Goal: Transaction & Acquisition: Purchase product/service

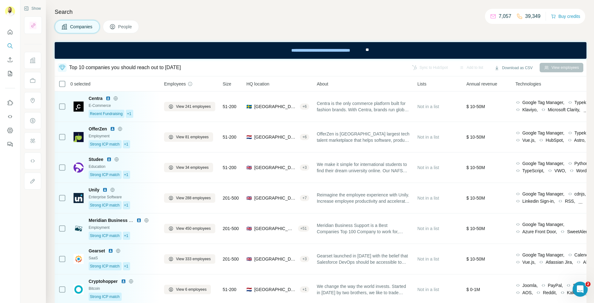
click at [125, 27] on span "People" at bounding box center [125, 27] width 14 height 6
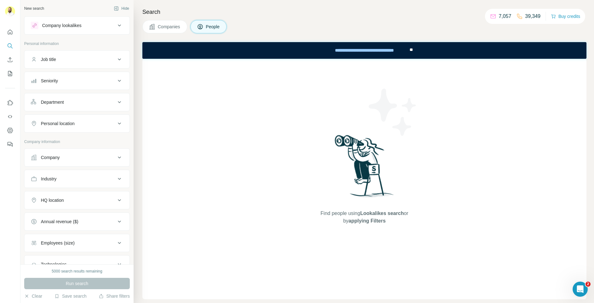
click at [170, 22] on button "Companies" at bounding box center [164, 26] width 45 height 13
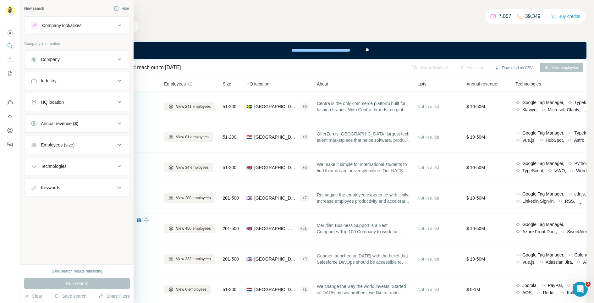
click at [49, 29] on div "Company lookalikes" at bounding box center [73, 26] width 85 height 8
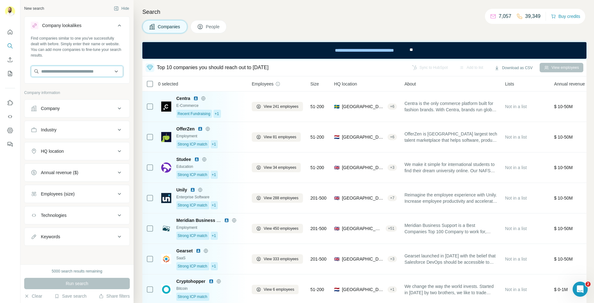
click at [79, 76] on input "text" at bounding box center [77, 71] width 92 height 11
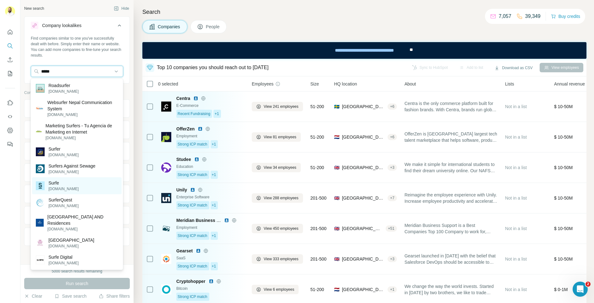
type input "*****"
click at [51, 188] on p "[DOMAIN_NAME]" at bounding box center [63, 189] width 30 height 6
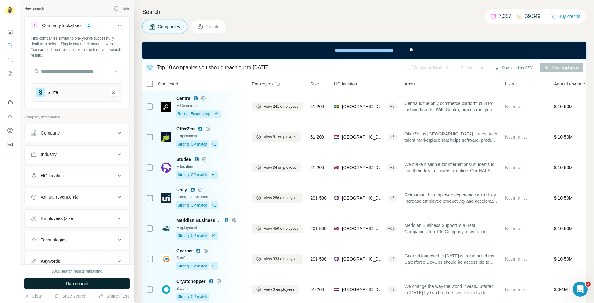
click at [63, 281] on button "Run search" at bounding box center [77, 283] width 106 height 11
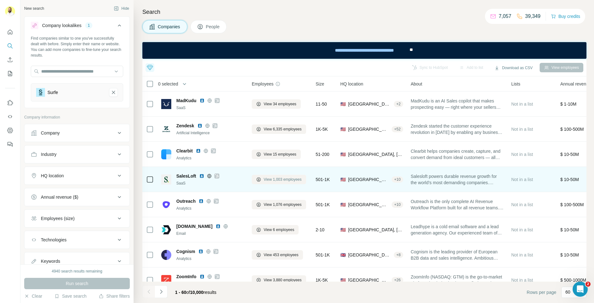
click at [272, 175] on button "View 1,003 employees" at bounding box center [279, 179] width 54 height 9
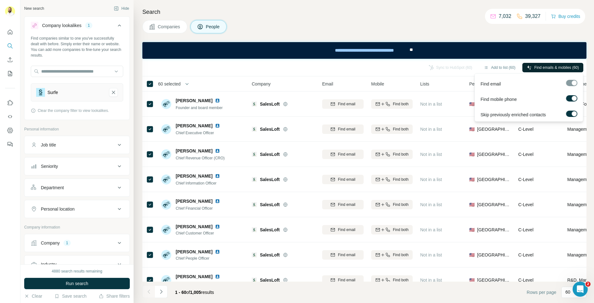
click at [536, 69] on span "Find emails & mobiles (60)" at bounding box center [556, 68] width 45 height 6
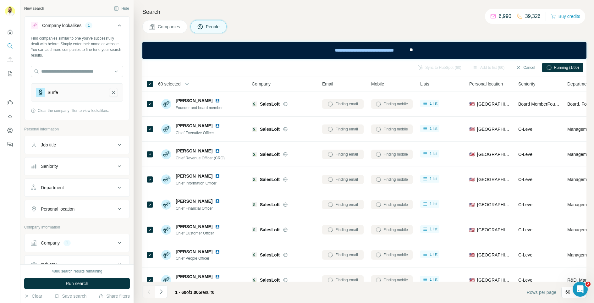
click at [116, 94] on icon "Surfe-remove-button" at bounding box center [114, 92] width 6 height 6
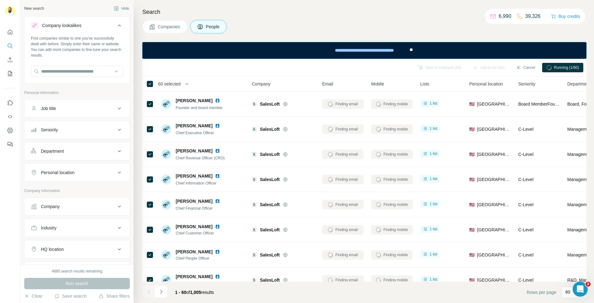
click at [172, 24] on span "Companies" at bounding box center [169, 27] width 23 height 6
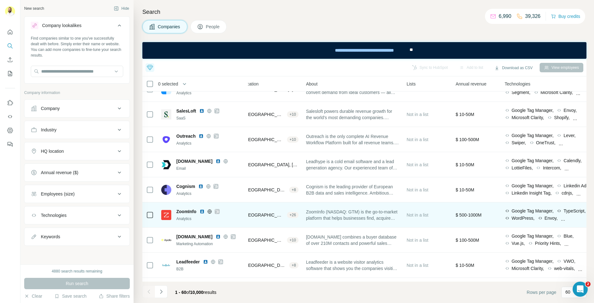
scroll to position [65, 111]
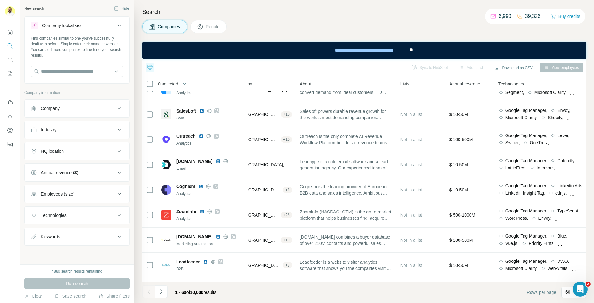
click at [204, 30] on button "People" at bounding box center [208, 26] width 36 height 13
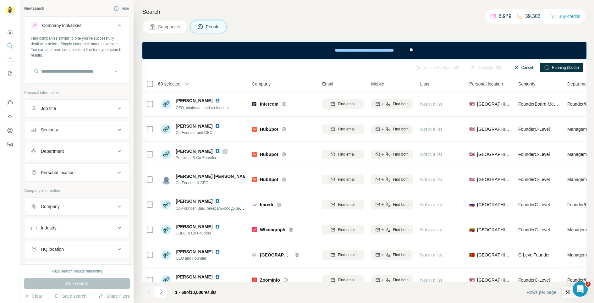
click at [529, 67] on button "Cancel" at bounding box center [523, 67] width 28 height 9
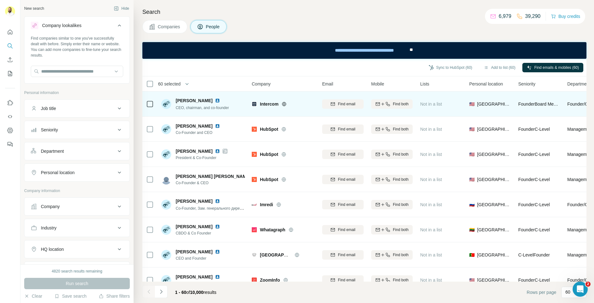
click at [145, 104] on td at bounding box center [149, 103] width 15 height 25
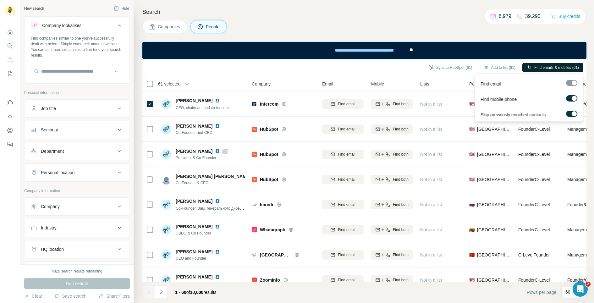
click at [552, 70] on span "Find emails & mobiles (61)" at bounding box center [556, 68] width 45 height 6
click at [541, 68] on span "Find emails & mobiles (61)" at bounding box center [556, 68] width 45 height 6
click at [562, 16] on button "Buy credits" at bounding box center [565, 16] width 29 height 9
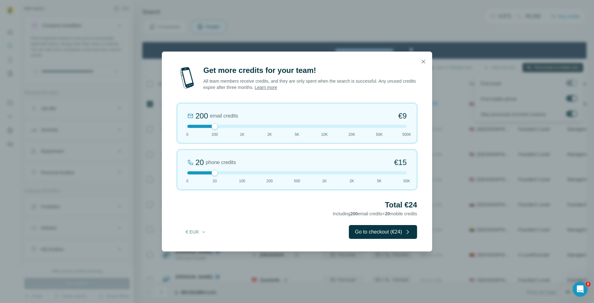
click at [238, 135] on div "200 email credits €9 0 200 1K 2K 5K 10K 20K 50K 500K" at bounding box center [297, 123] width 240 height 40
click at [297, 132] on span "5K" at bounding box center [297, 135] width 5 height 6
click at [339, 127] on div at bounding box center [296, 126] width 219 height 3
click at [264, 185] on div "20 phone credits €[PHONE_NUMBER] 1K 2K 5K 50K" at bounding box center [297, 170] width 240 height 40
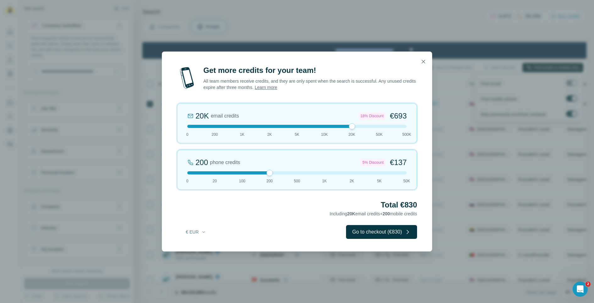
click at [250, 175] on div "200 phone credits 5% Discount €137 0 20 100 200 500 1K 2K 5K 50K" at bounding box center [297, 170] width 240 height 40
click at [423, 60] on icon "button" at bounding box center [423, 61] width 6 height 6
